Goal: Navigation & Orientation: Understand site structure

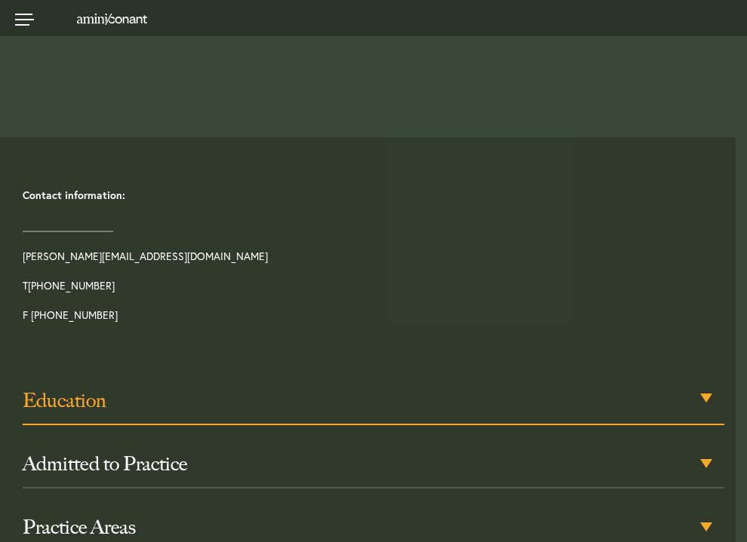
scroll to position [528, 0]
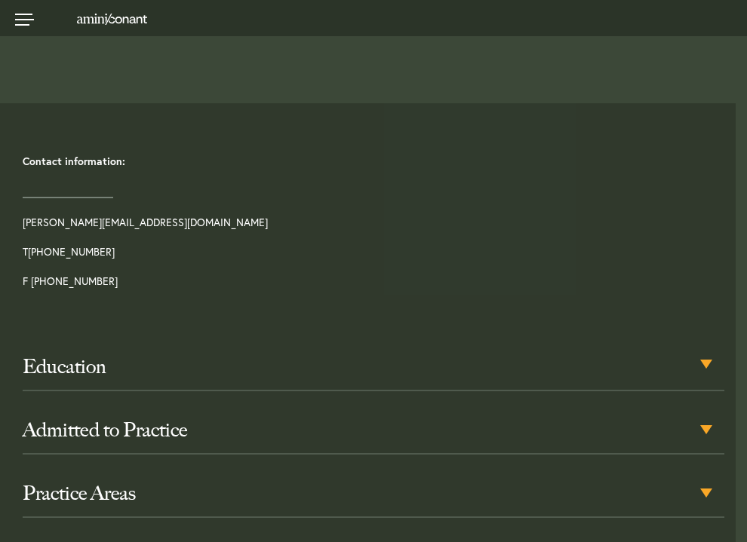
click at [557, 339] on div "Education The University of [US_STATE] School of Law, [PERSON_NAME], 2018 [GEOG…" at bounding box center [373, 460] width 724 height 242
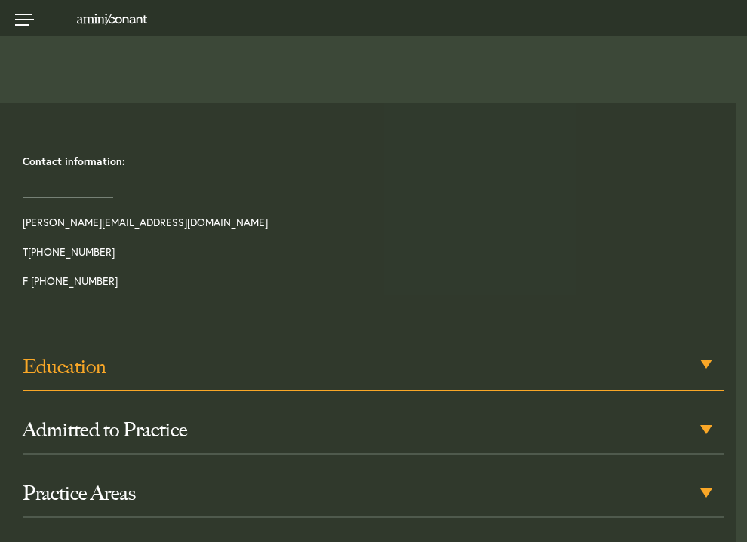
click at [547, 354] on h3 "Education" at bounding box center [373, 366] width 701 height 24
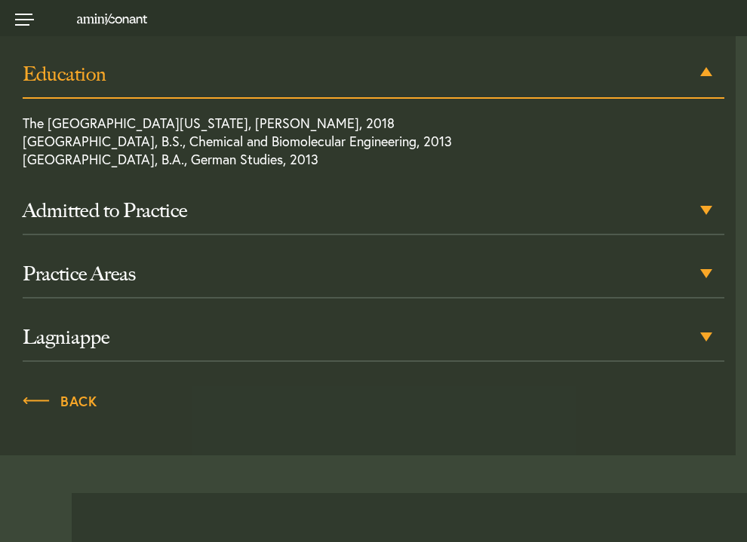
scroll to position [762, 0]
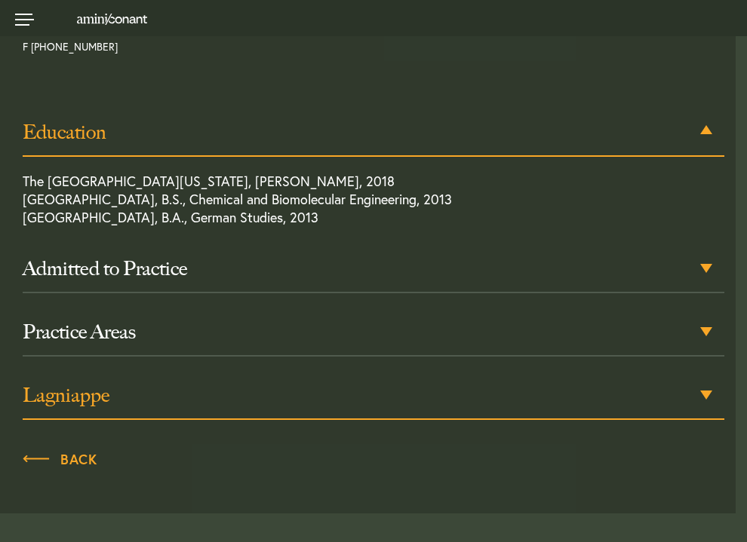
click at [194, 383] on h3 "Lagniappe" at bounding box center [373, 395] width 701 height 24
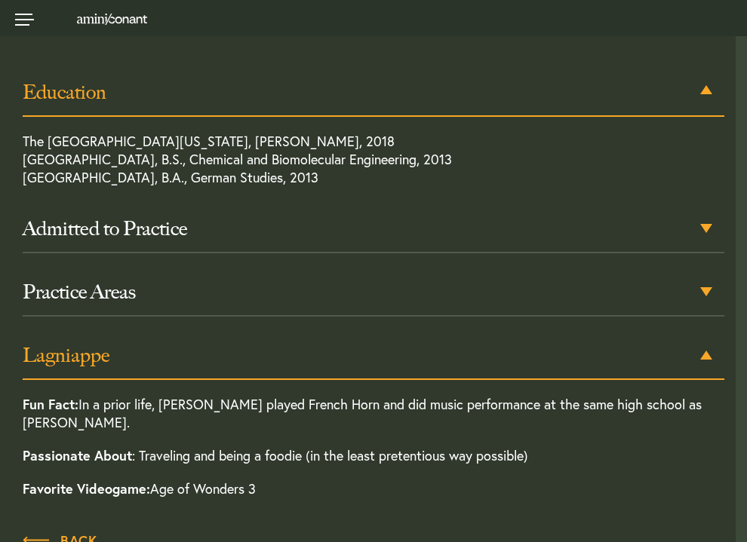
scroll to position [1103, 0]
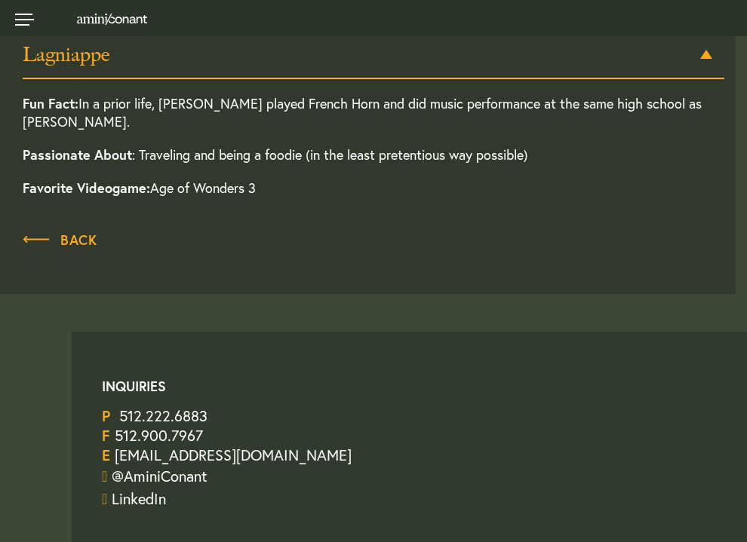
click at [201, 138] on p "Passionate About : Traveling and being a foodie (in the least pretentious way p…" at bounding box center [373, 154] width 701 height 33
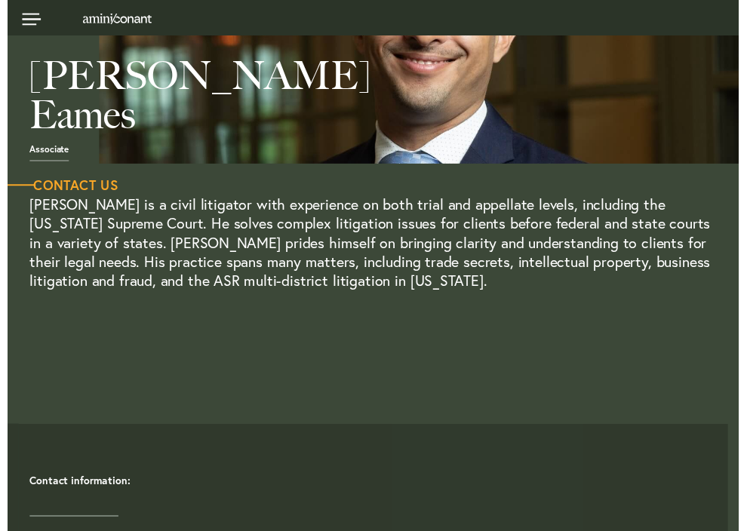
scroll to position [0, 0]
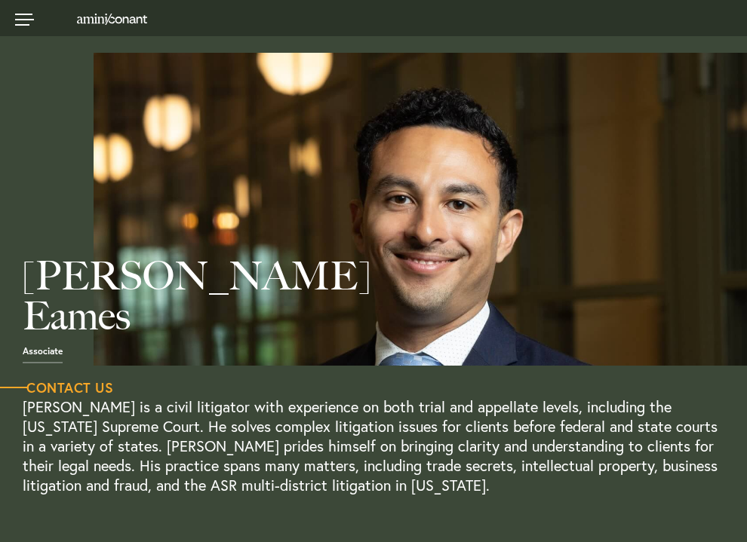
click at [0, 0] on link "Team" at bounding box center [0, 0] width 0 height 0
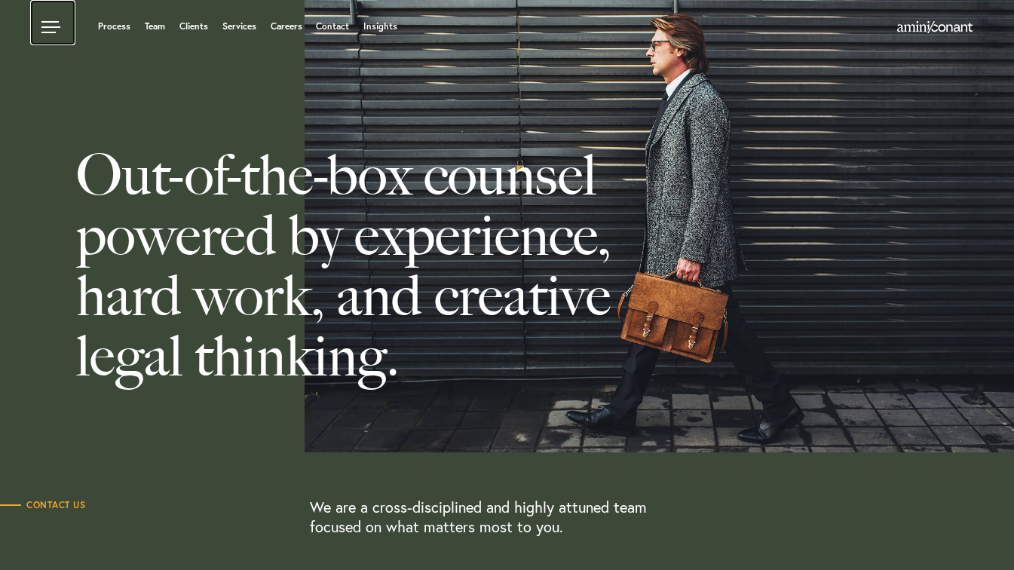
click at [63, 26] on link at bounding box center [52, 22] width 45 height 45
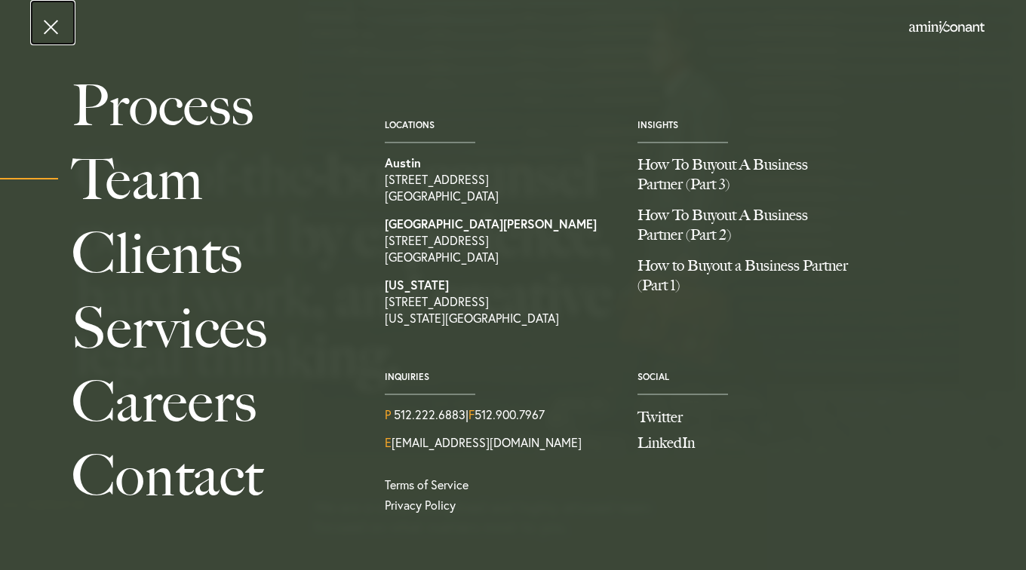
click at [52, 31] on link at bounding box center [52, 22] width 45 height 45
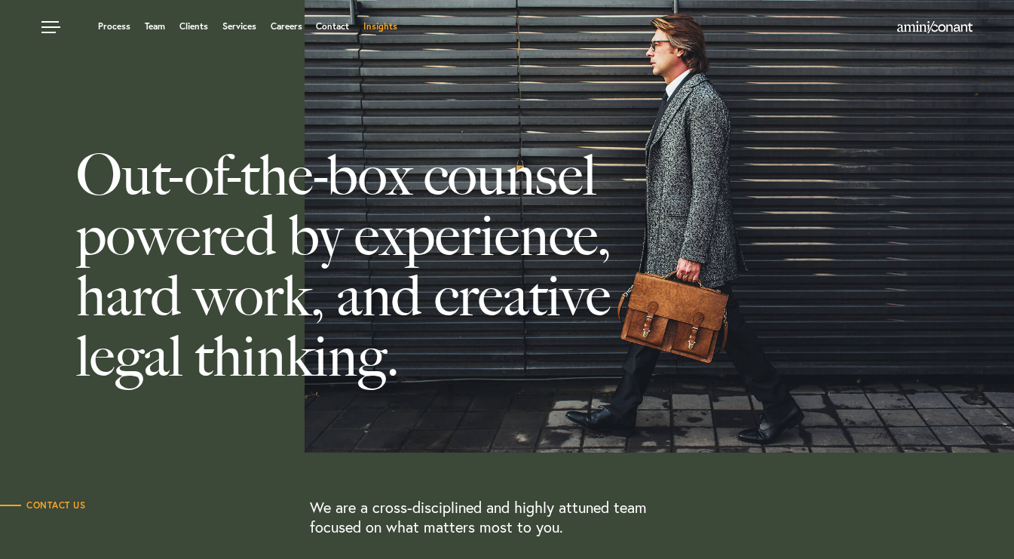
click at [380, 28] on link "Insights" at bounding box center [381, 26] width 34 height 9
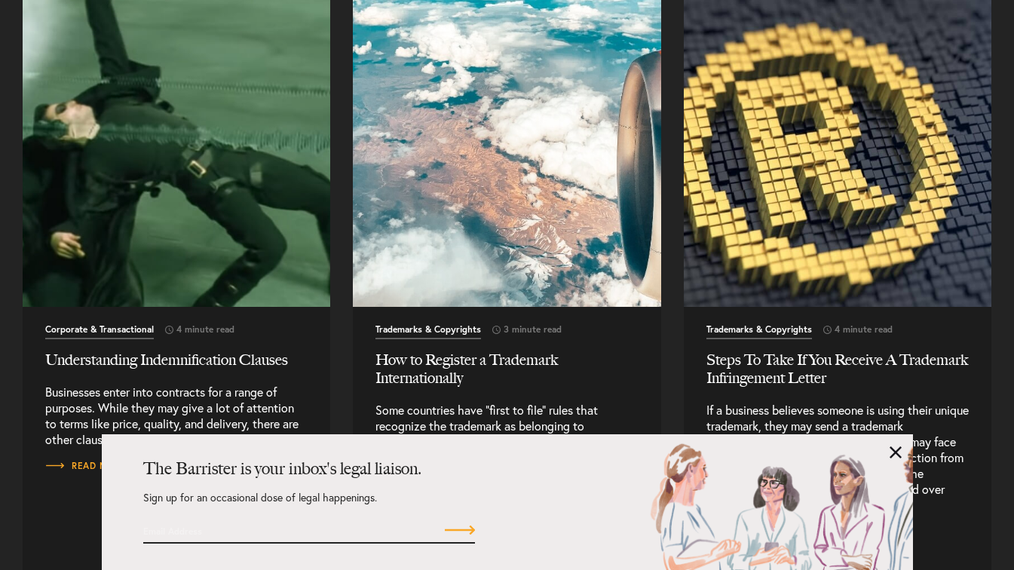
scroll to position [20827, 0]
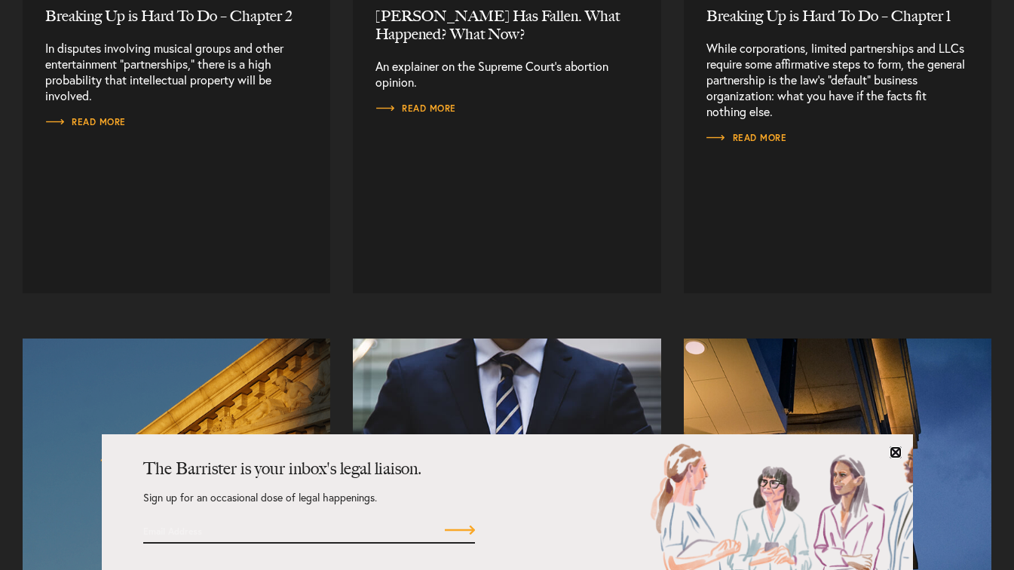
click at [898, 450] on link at bounding box center [896, 452] width 12 height 12
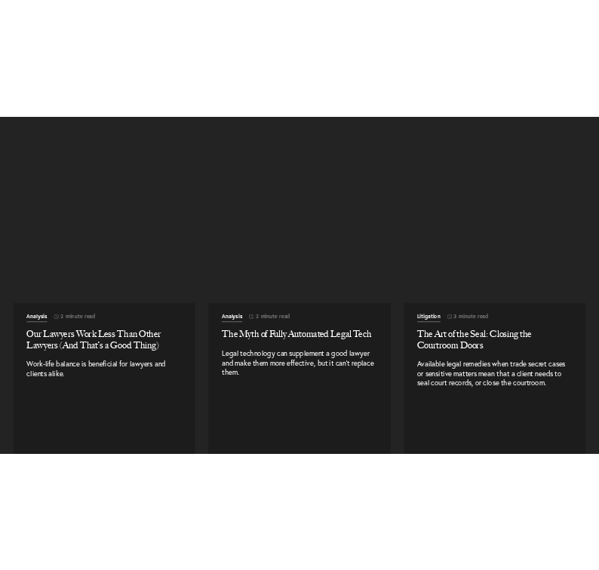
scroll to position [30411, 0]
